Goal: Task Accomplishment & Management: Manage account settings

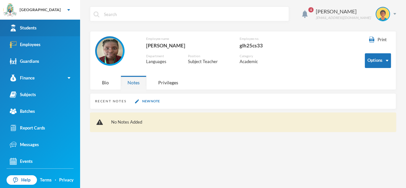
click at [27, 28] on div "Students" at bounding box center [23, 28] width 27 height 7
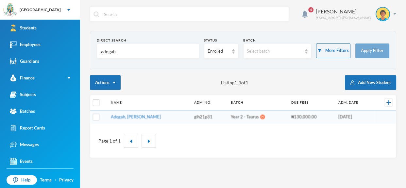
click at [138, 48] on input "adogah" at bounding box center [147, 51] width 95 height 15
type input "a"
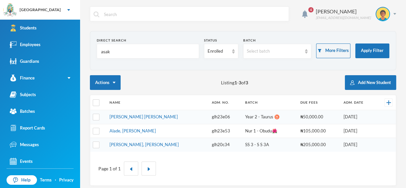
type input "asake"
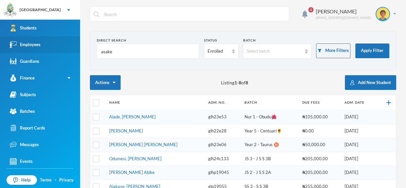
click at [41, 46] on link "Employees" at bounding box center [40, 44] width 80 height 17
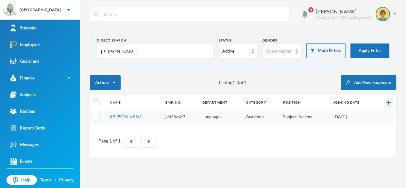
click at [109, 49] on input "[PERSON_NAME]" at bounding box center [155, 51] width 110 height 15
type input "r"
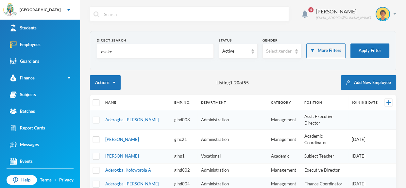
click at [113, 52] on input "asake" at bounding box center [155, 51] width 110 height 15
type input "a"
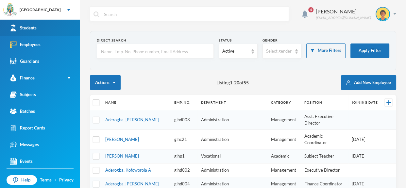
click at [76, 21] on link "Students" at bounding box center [40, 28] width 80 height 17
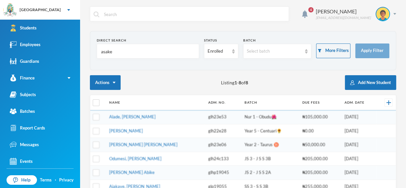
click at [149, 56] on input "asake" at bounding box center [147, 51] width 95 height 15
type input "a"
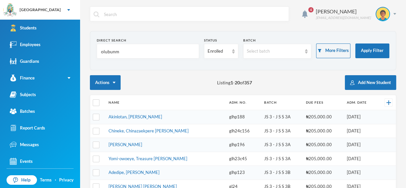
type input "[PERSON_NAME]"
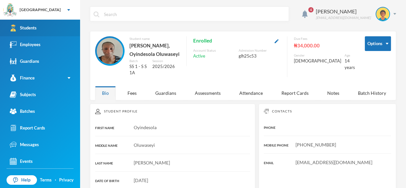
click at [49, 40] on link "Employees" at bounding box center [40, 44] width 80 height 17
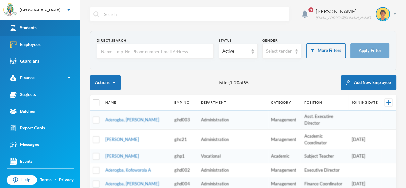
click at [50, 26] on link "Students" at bounding box center [40, 28] width 80 height 17
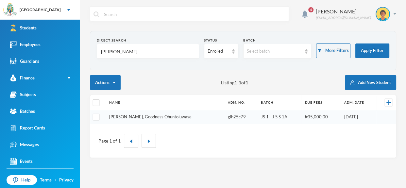
click at [138, 115] on link "[PERSON_NAME], Goodness Ohuntoluwase" at bounding box center [150, 116] width 82 height 5
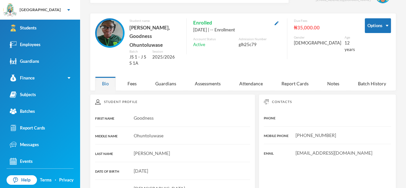
scroll to position [15, 0]
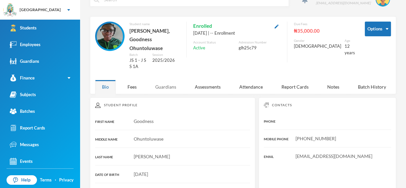
click at [169, 80] on div "Guardians" at bounding box center [165, 87] width 35 height 14
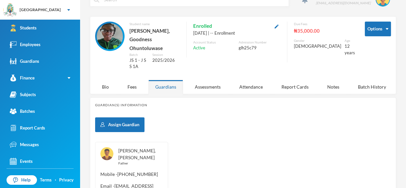
click at [133, 148] on link "[PERSON_NAME], [PERSON_NAME]" at bounding box center [136, 154] width 37 height 12
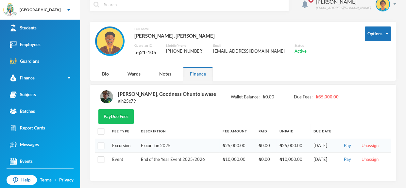
scroll to position [9, 0]
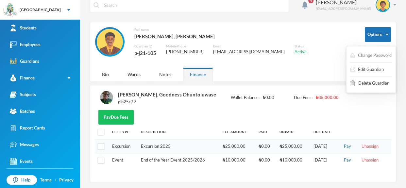
click at [378, 55] on button "Change Password" at bounding box center [371, 56] width 42 height 12
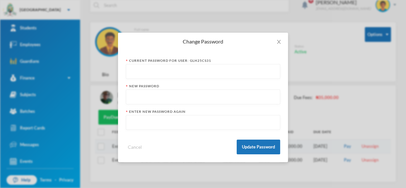
click at [238, 74] on input "text" at bounding box center [202, 71] width 147 height 15
type input "glh25cs31"
click at [222, 98] on input "text" at bounding box center [202, 97] width 147 height 15
click at [278, 43] on icon "icon: close" at bounding box center [278, 41] width 5 height 5
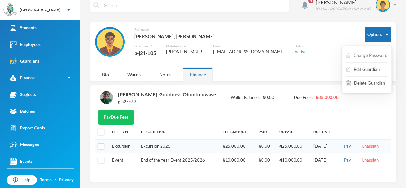
click at [374, 56] on button "Change Password" at bounding box center [367, 56] width 42 height 12
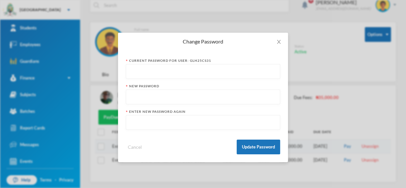
click at [241, 63] on div "Current Password for User: glh25cs31" at bounding box center [203, 60] width 154 height 5
click at [238, 69] on input "text" at bounding box center [202, 71] width 147 height 15
type input "glh25cs31"
click at [210, 95] on input "text" at bounding box center [202, 97] width 147 height 15
type input "p-j21-105"
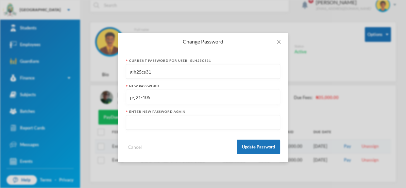
click at [176, 126] on input "text" at bounding box center [202, 122] width 147 height 15
type input "p-j21-105"
click at [267, 145] on button "Update Password" at bounding box center [258, 147] width 43 height 15
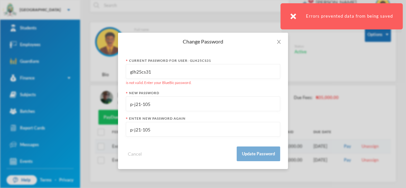
click at [150, 71] on input "glh25cs31" at bounding box center [202, 71] width 147 height 15
click at [156, 73] on input "glh25cs31" at bounding box center [202, 71] width 147 height 15
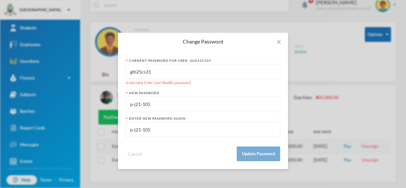
click at [137, 71] on input "glh25cs31" at bounding box center [202, 71] width 147 height 15
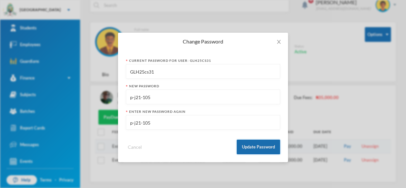
click at [271, 147] on button "Update Password" at bounding box center [258, 147] width 43 height 15
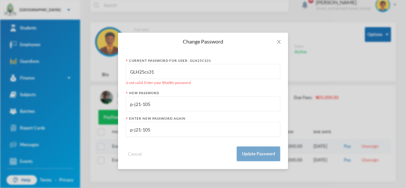
click at [266, 154] on button "Update Password" at bounding box center [258, 153] width 43 height 15
click at [159, 72] on input "GLH25cs31" at bounding box center [202, 71] width 147 height 15
click at [257, 154] on button "Update Password" at bounding box center [258, 153] width 43 height 15
click at [157, 74] on input "GLH25cs31" at bounding box center [202, 71] width 147 height 15
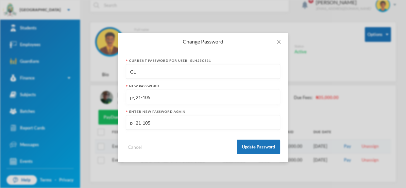
type input "G"
type input "glh25cs31123"
click at [257, 148] on button "Update Password" at bounding box center [258, 147] width 43 height 15
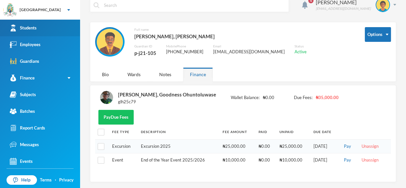
click at [48, 28] on link "Students" at bounding box center [40, 28] width 80 height 17
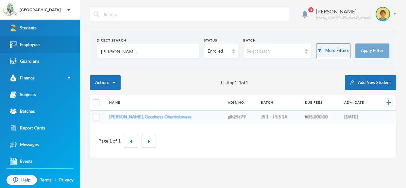
click at [54, 41] on link "Employees" at bounding box center [40, 44] width 80 height 17
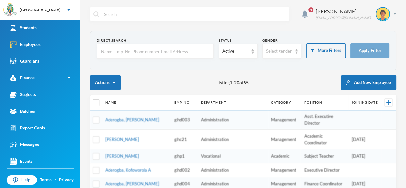
click at [110, 47] on input "text" at bounding box center [155, 51] width 110 height 15
type input "[PERSON_NAME]"
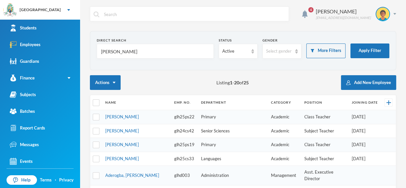
click at [123, 47] on input "[PERSON_NAME]" at bounding box center [155, 51] width 110 height 15
click at [124, 159] on link "[PERSON_NAME]" at bounding box center [122, 158] width 34 height 5
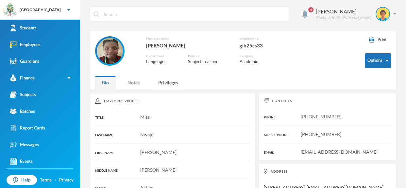
click at [138, 81] on div "Notes" at bounding box center [134, 83] width 26 height 14
